Goal: Information Seeking & Learning: Learn about a topic

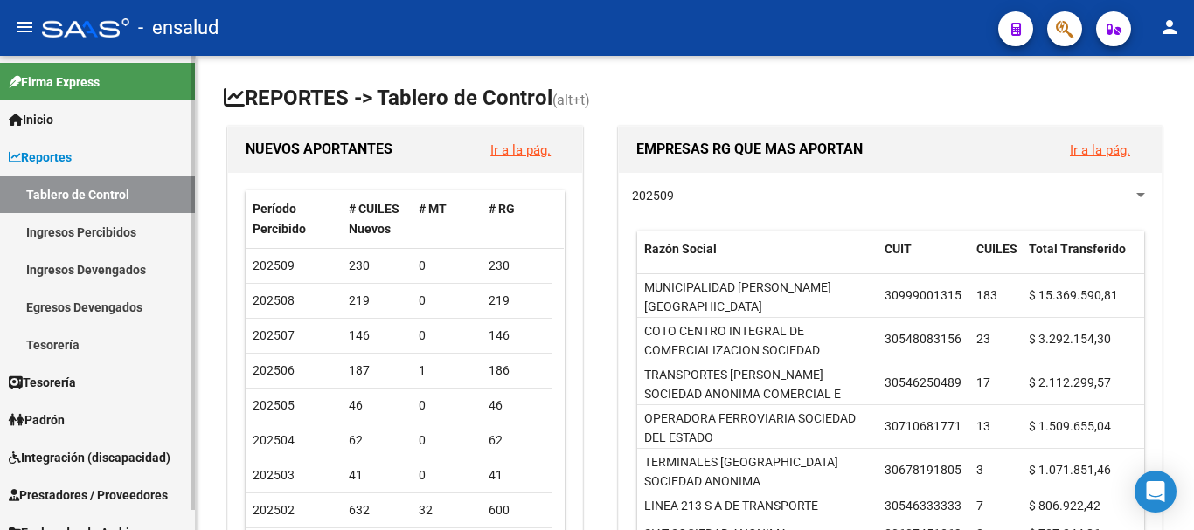
scroll to position [21, 0]
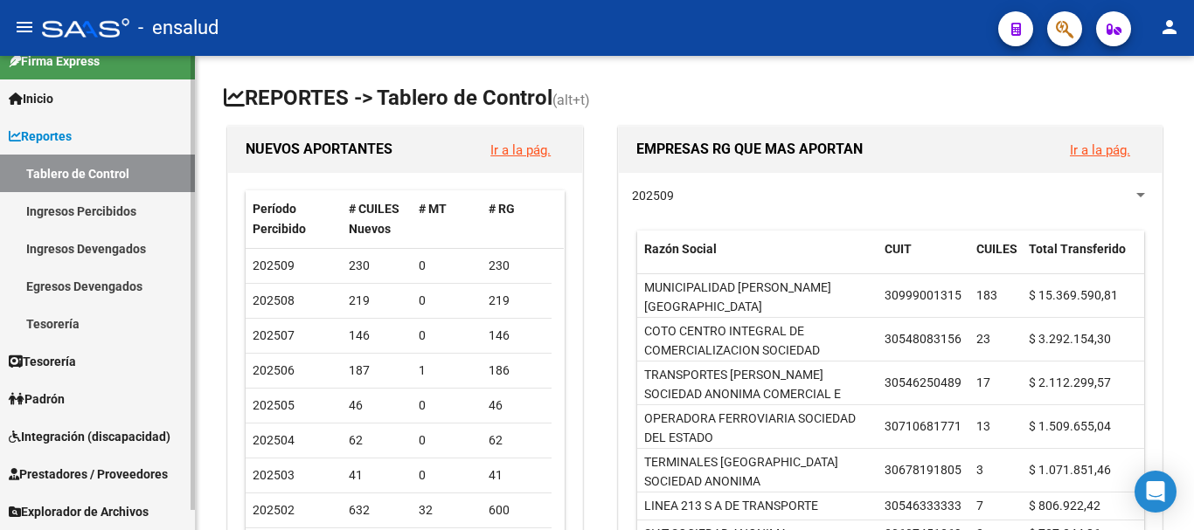
click at [64, 205] on link "Ingresos Percibidos" at bounding box center [97, 211] width 195 height 38
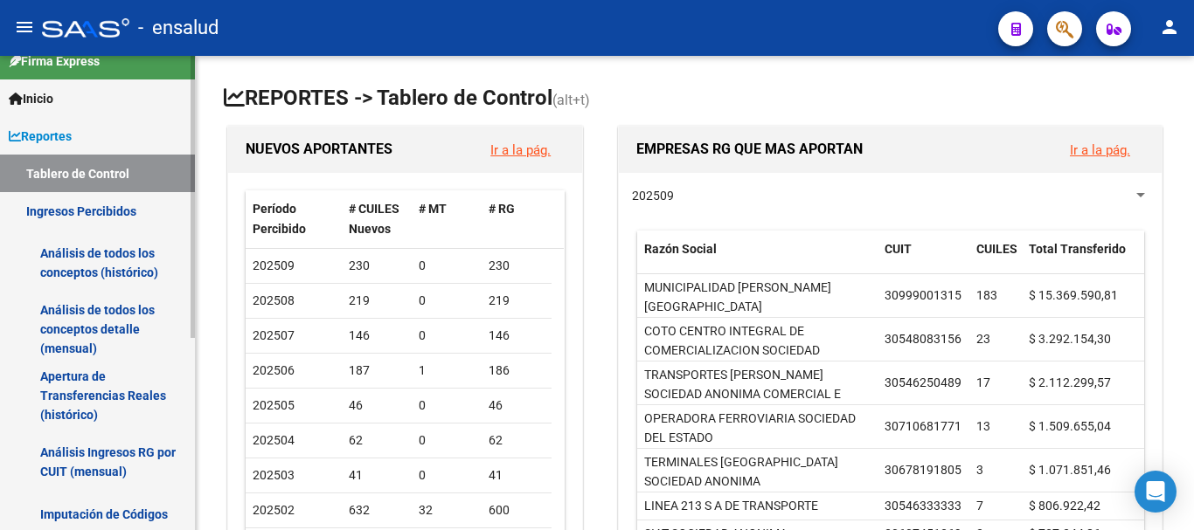
click at [78, 308] on link "Análisis de todos los conceptos detalle (mensual)" at bounding box center [97, 329] width 195 height 66
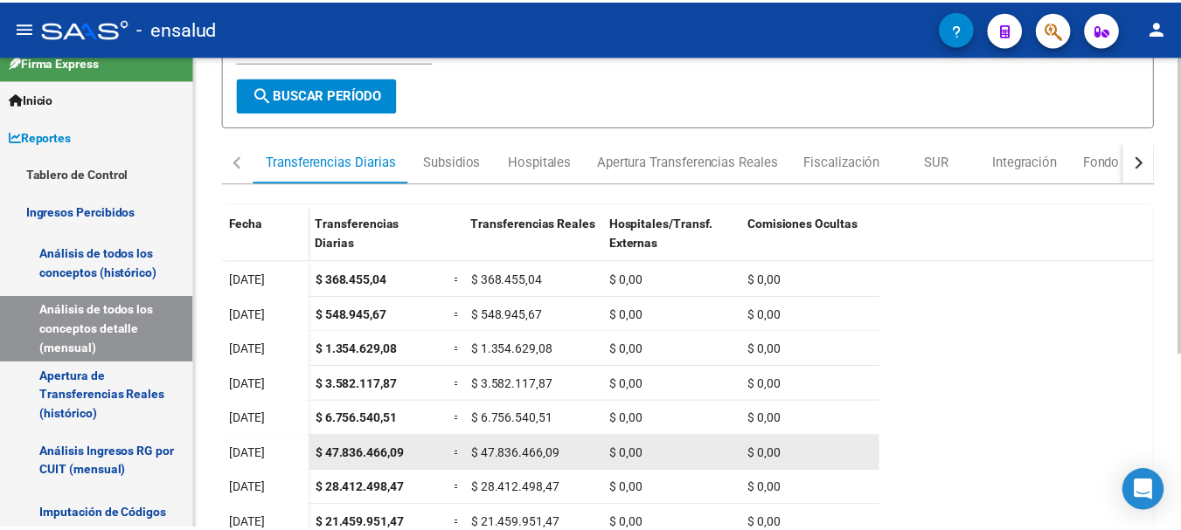
scroll to position [262, 0]
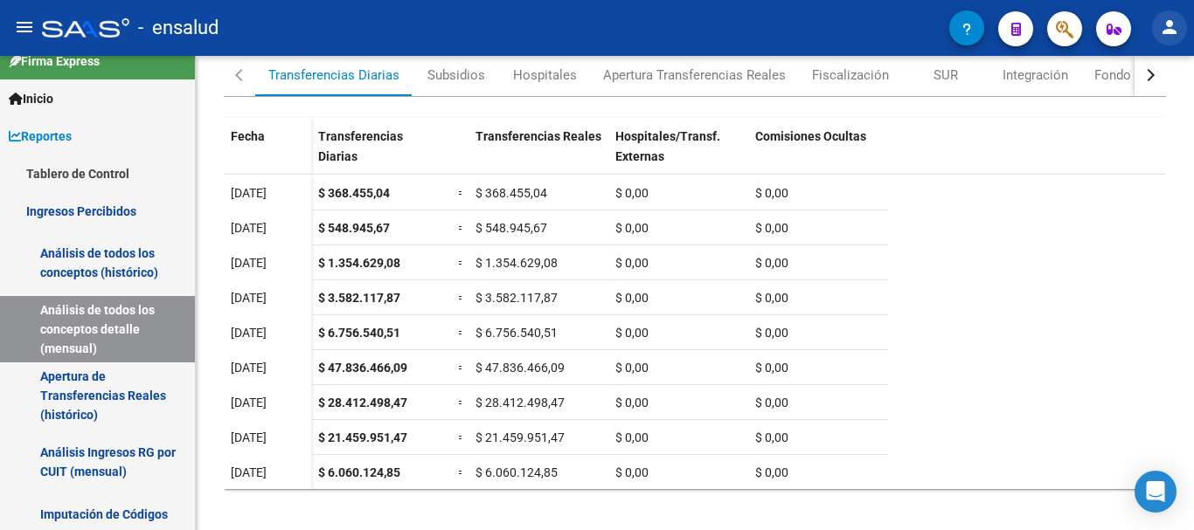
click at [1174, 17] on mat-icon "person" at bounding box center [1169, 27] width 21 height 21
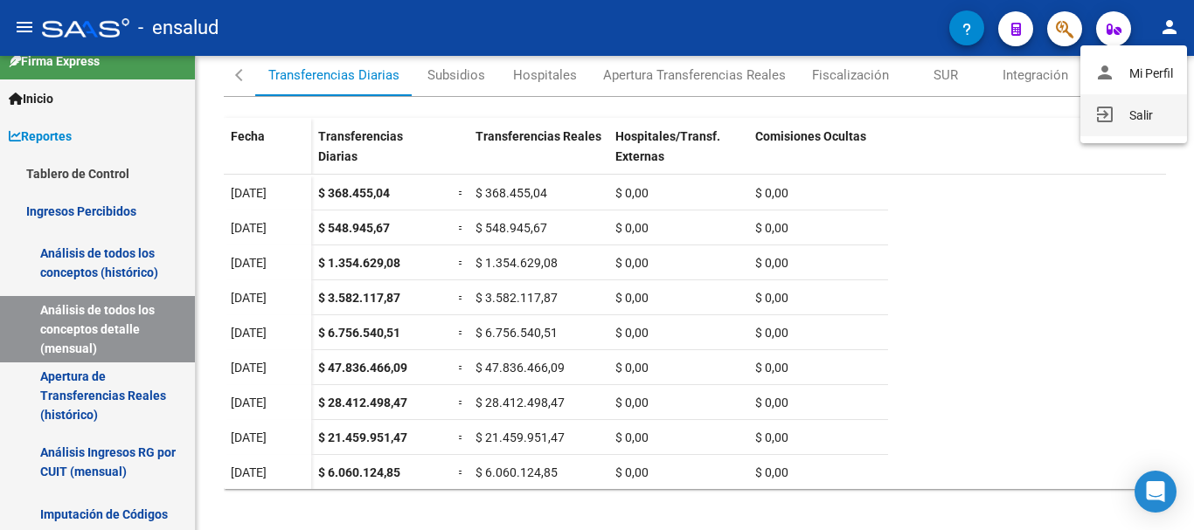
click at [1112, 127] on button "exit_to_app Salir" at bounding box center [1133, 115] width 107 height 42
